Goal: Navigation & Orientation: Understand site structure

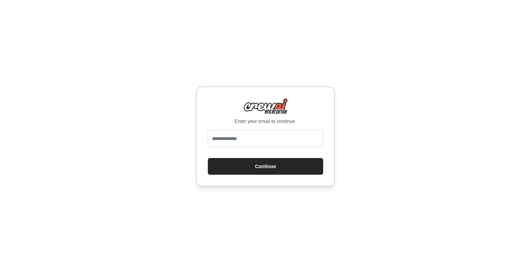
type input "**********"
click at [235, 170] on button "Continue" at bounding box center [265, 166] width 115 height 17
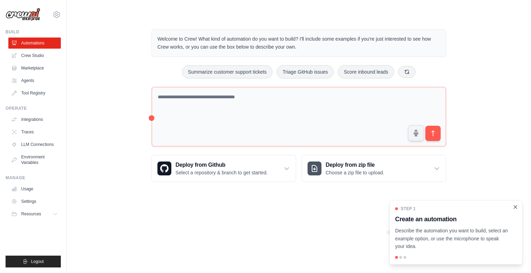
click at [515, 209] on icon "Close walkthrough" at bounding box center [516, 207] width 6 height 6
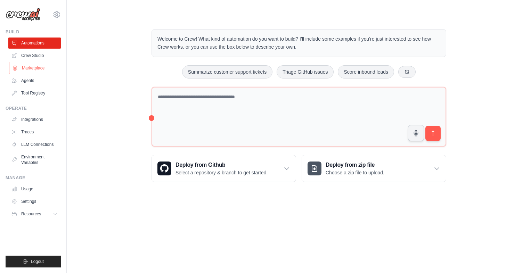
click at [45, 69] on link "Marketplace" at bounding box center [35, 68] width 53 height 11
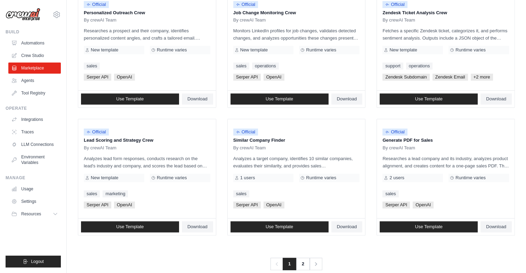
scroll to position [370, 0]
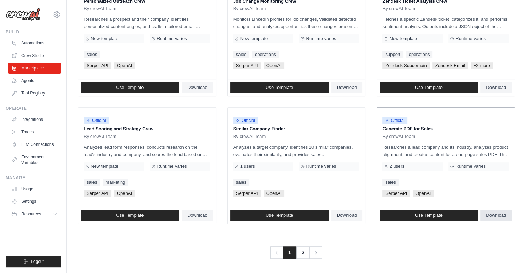
click at [490, 215] on span "Download" at bounding box center [496, 216] width 20 height 6
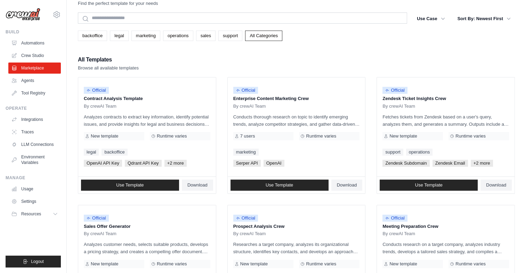
scroll to position [0, 0]
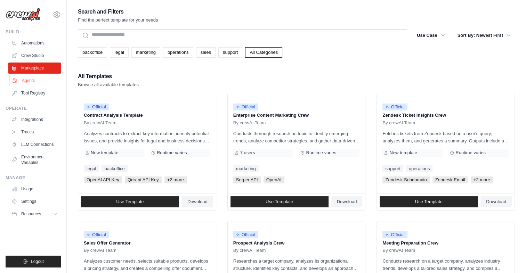
click at [31, 77] on link "Agents" at bounding box center [35, 80] width 53 height 11
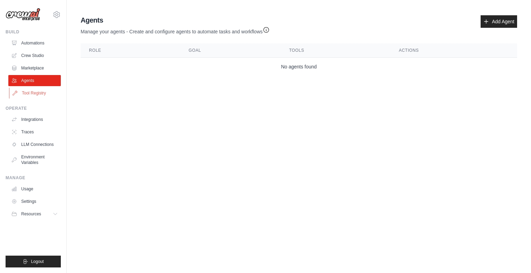
click at [41, 96] on link "Tool Registry" at bounding box center [35, 93] width 53 height 11
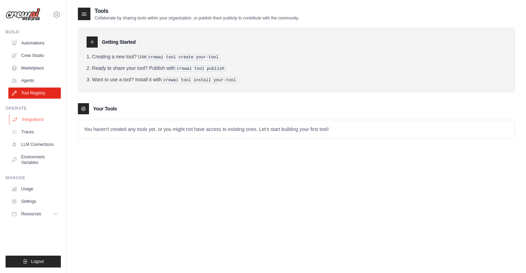
click at [30, 120] on link "Integrations" at bounding box center [35, 119] width 53 height 11
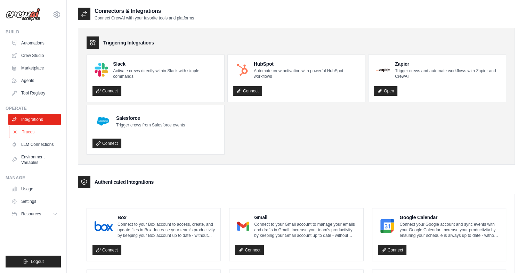
click at [29, 132] on link "Traces" at bounding box center [35, 132] width 53 height 11
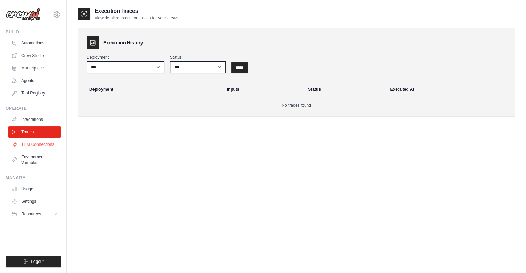
click at [32, 143] on link "LLM Connections" at bounding box center [35, 144] width 53 height 11
